Goal: Task Accomplishment & Management: Manage account settings

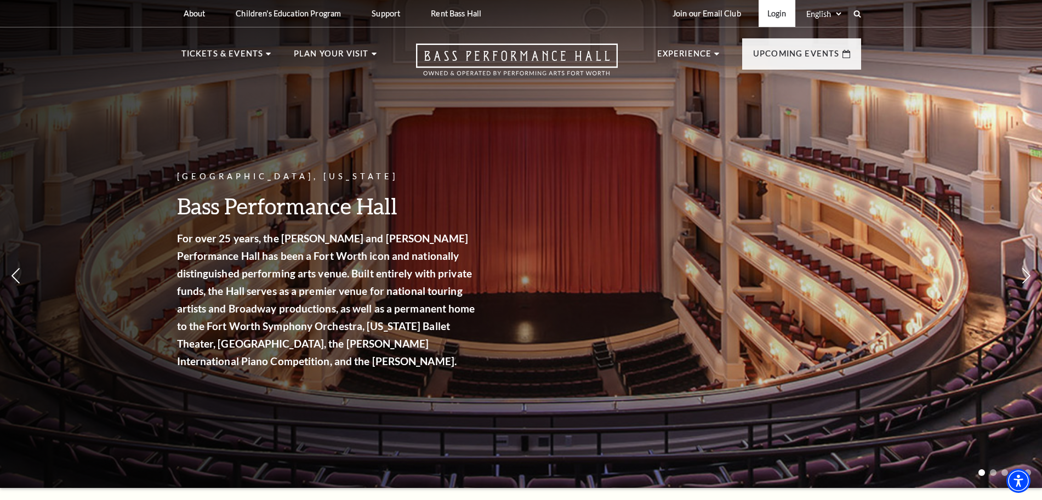
click at [770, 18] on link "Login" at bounding box center [777, 13] width 37 height 27
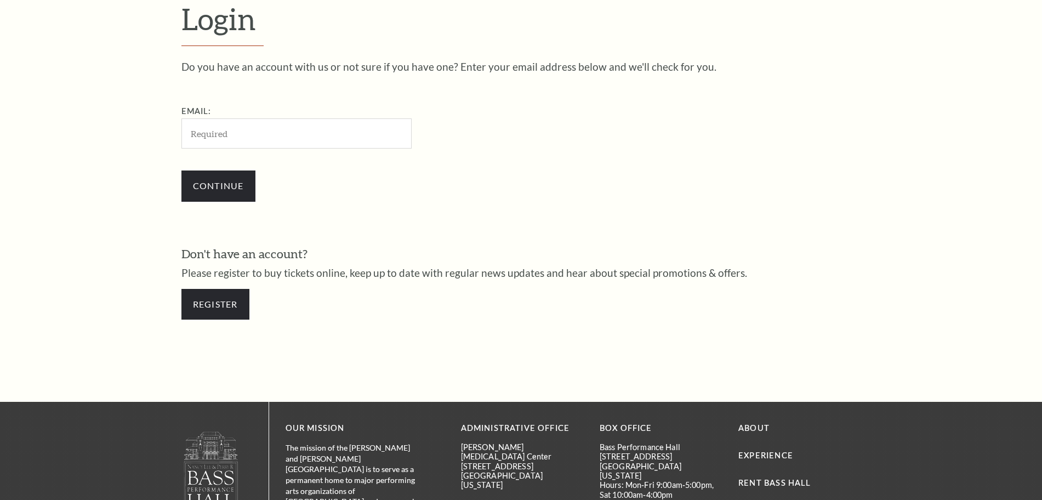
scroll to position [366, 0]
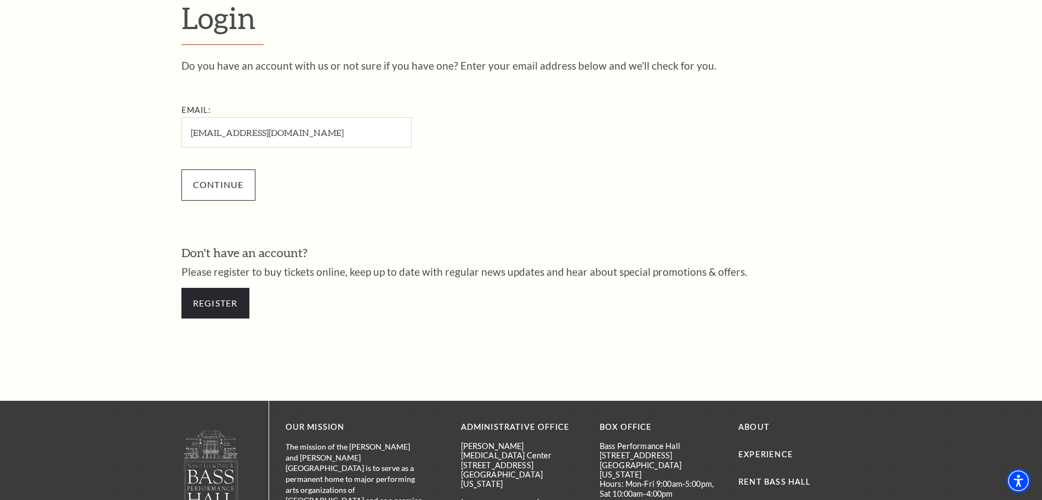
type input "jakeanthony4411@gmail.com"
click at [215, 185] on input "Continue" at bounding box center [218, 184] width 74 height 31
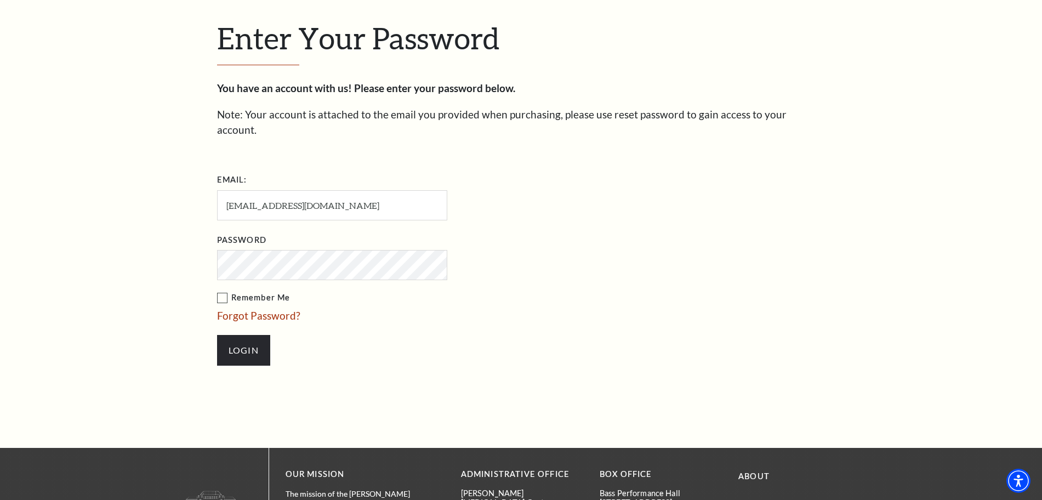
click at [219, 291] on label "Remember Me" at bounding box center [387, 298] width 340 height 14
click at [0, 0] on input "Remember Me" at bounding box center [0, 0] width 0 height 0
click at [258, 335] on input "Login" at bounding box center [243, 350] width 53 height 31
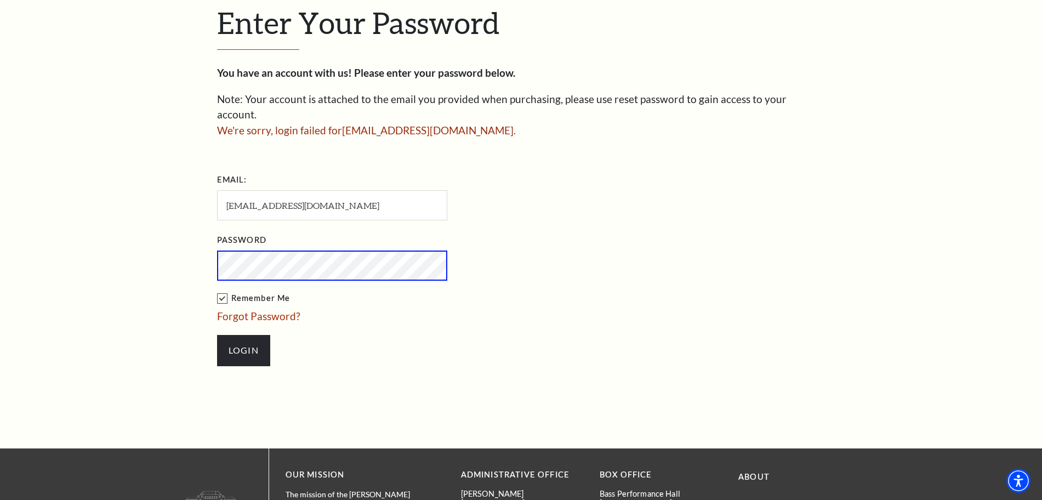
click at [203, 244] on div "Enter Your Password You have an account with us! Please enter your password bel…" at bounding box center [521, 191] width 1042 height 514
click at [241, 336] on input "Login" at bounding box center [243, 350] width 53 height 31
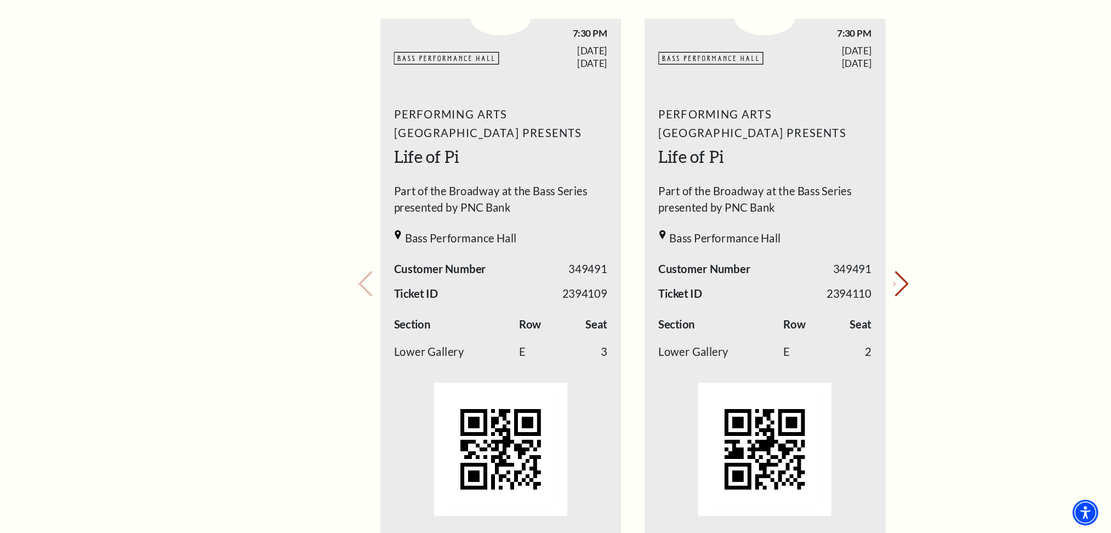
scroll to position [430, 0]
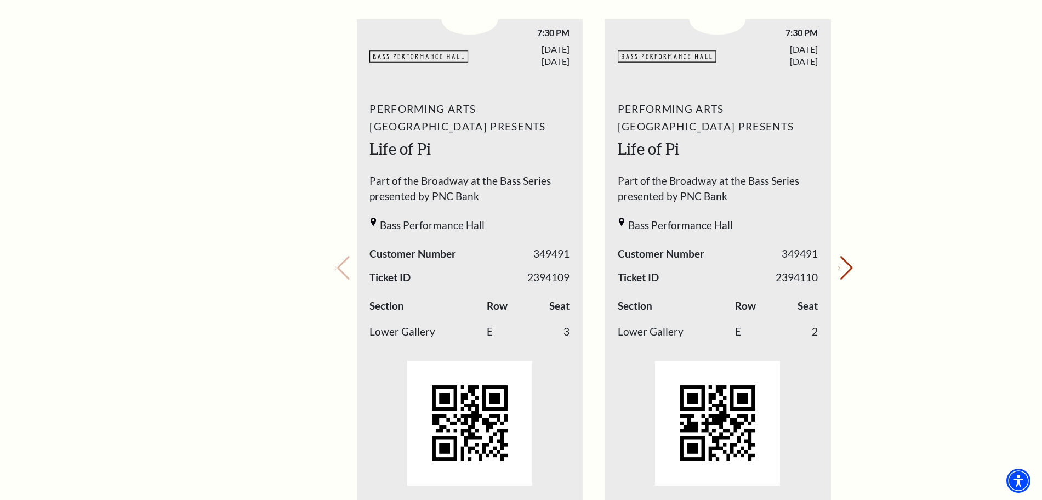
click at [314, 98] on div "My Account Home My Profile Upcoming Performances Past Performances Loading... M…" at bounding box center [521, 379] width 680 height 1413
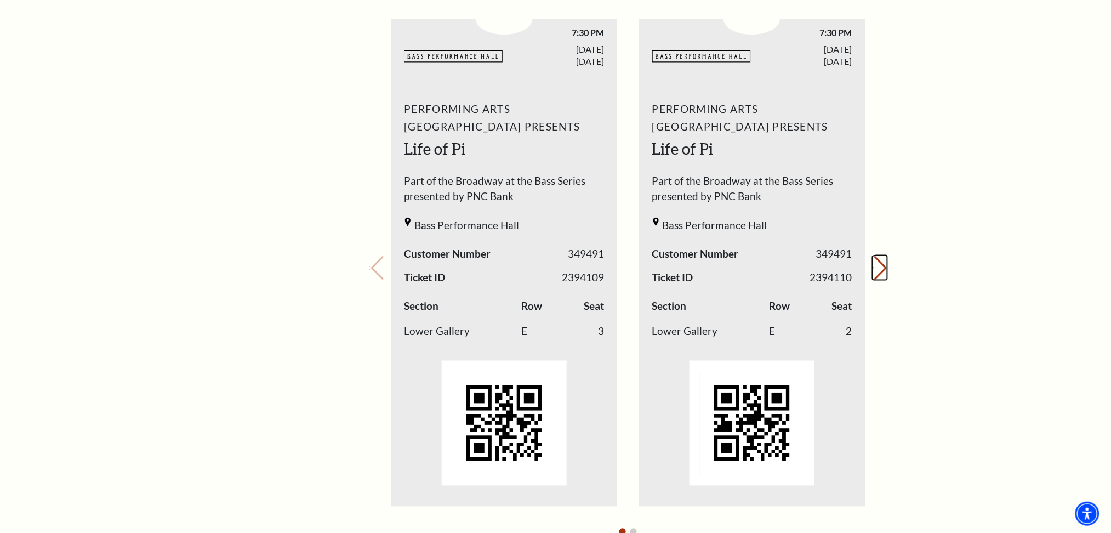
click at [874, 266] on button "Next slide." at bounding box center [880, 268] width 15 height 24
click at [382, 270] on button "Previous slide." at bounding box center [377, 268] width 15 height 24
click at [382, 270] on div "Your next show Previous slide. Next slide." at bounding box center [629, 253] width 518 height 581
click at [882, 267] on button "Next slide." at bounding box center [880, 268] width 15 height 24
click at [986, 167] on div "My Account Home My Profile Upcoming Performances Past Performances Loading... M…" at bounding box center [555, 379] width 1111 height 1556
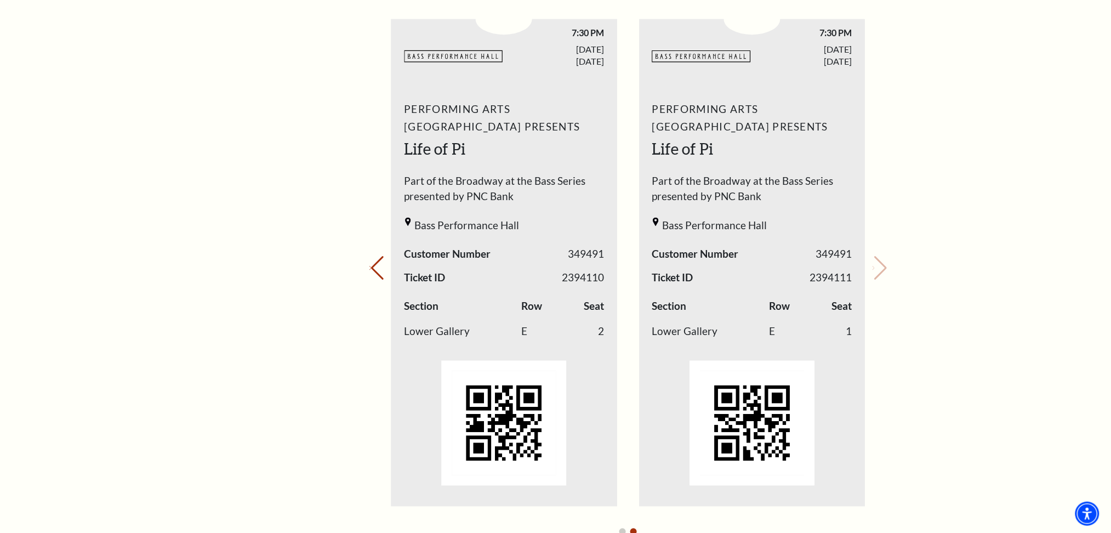
drag, startPoint x: 364, startPoint y: 262, endPoint x: 373, endPoint y: 268, distance: 10.8
click at [366, 265] on div "Loading... My Account Hi [PERSON_NAME], Welcome back! My Account Home My Profil…" at bounding box center [628, 379] width 535 height 1413
click at [373, 267] on button "Previous slide." at bounding box center [377, 268] width 15 height 24
click at [242, 148] on div "My Account Home My Profile Upcoming Performances Past Performances" at bounding box center [272, 379] width 112 height 1413
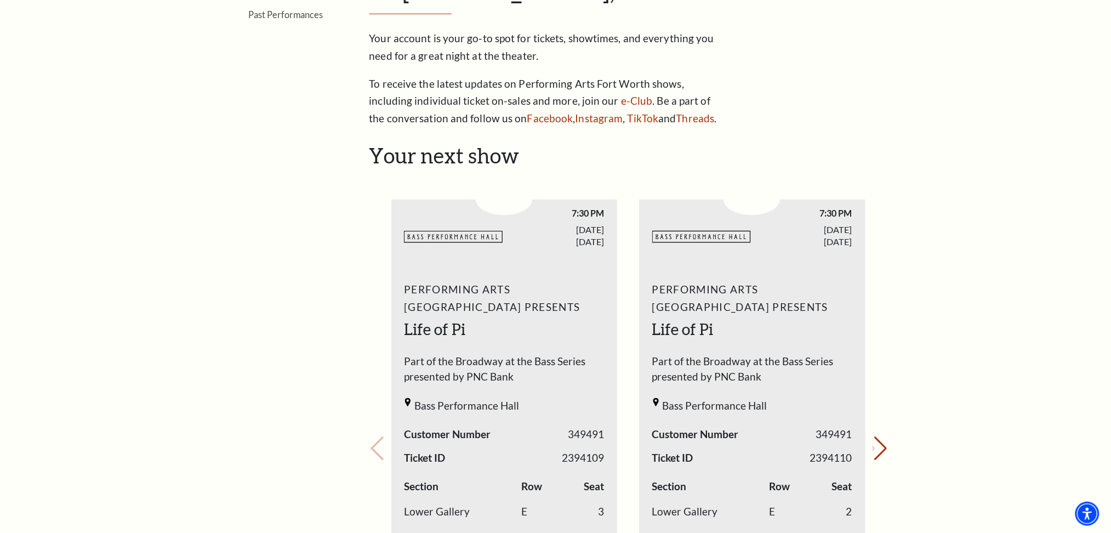
scroll to position [0, 0]
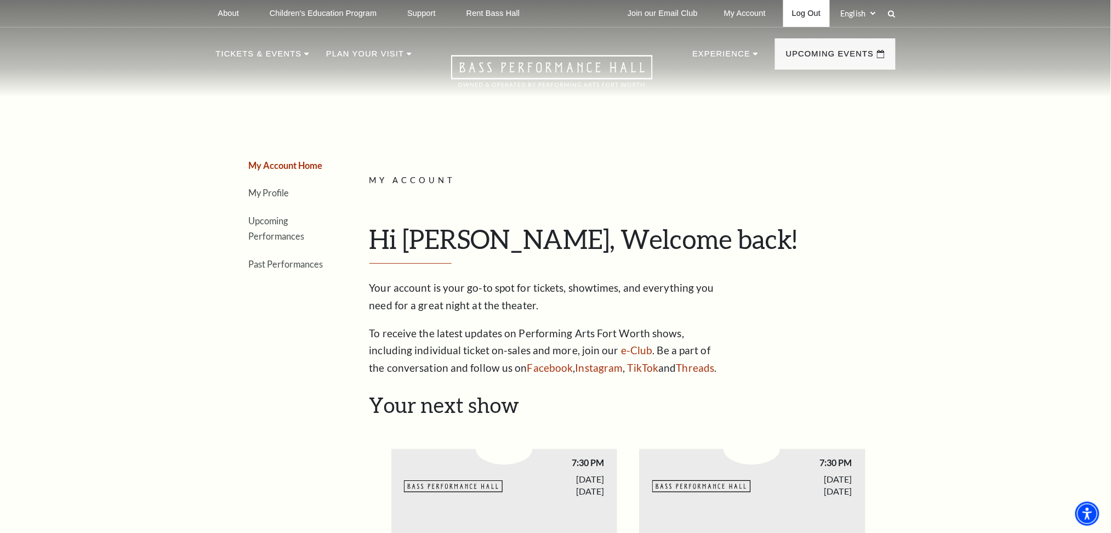
click at [796, 16] on link "Log Out" at bounding box center [807, 13] width 46 height 27
